Goal: Information Seeking & Learning: Learn about a topic

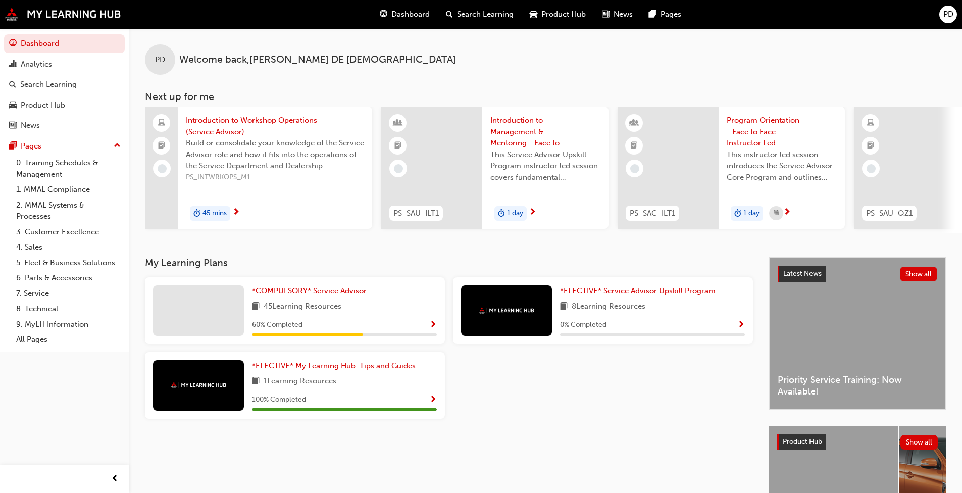
click at [217, 214] on span "45 mins" at bounding box center [214, 213] width 24 height 12
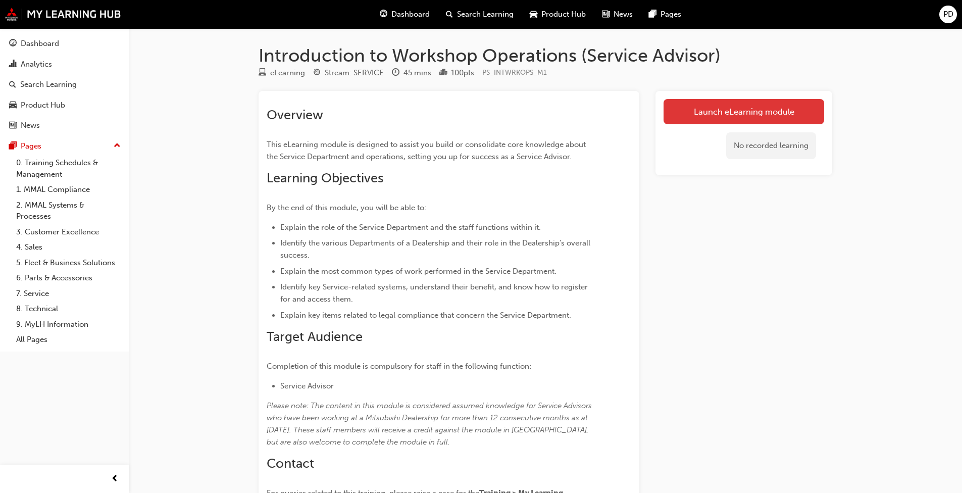
click at [504, 109] on link "Launch eLearning module" at bounding box center [743, 111] width 161 height 25
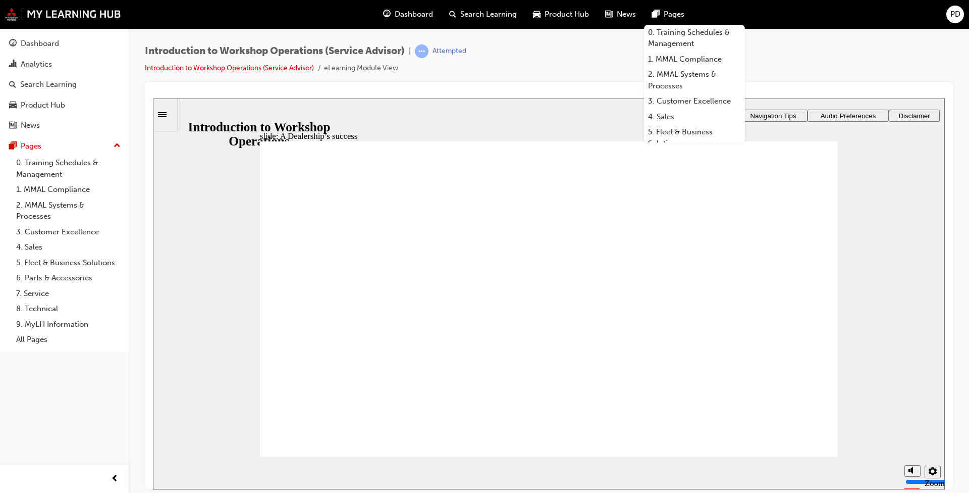
click at [504, 113] on div "slide: A Dealership’s success Rectangle 1 Rectangle 3 A Dealership’s success Cl…" at bounding box center [549, 293] width 792 height 391
